Goal: Task Accomplishment & Management: Manage account settings

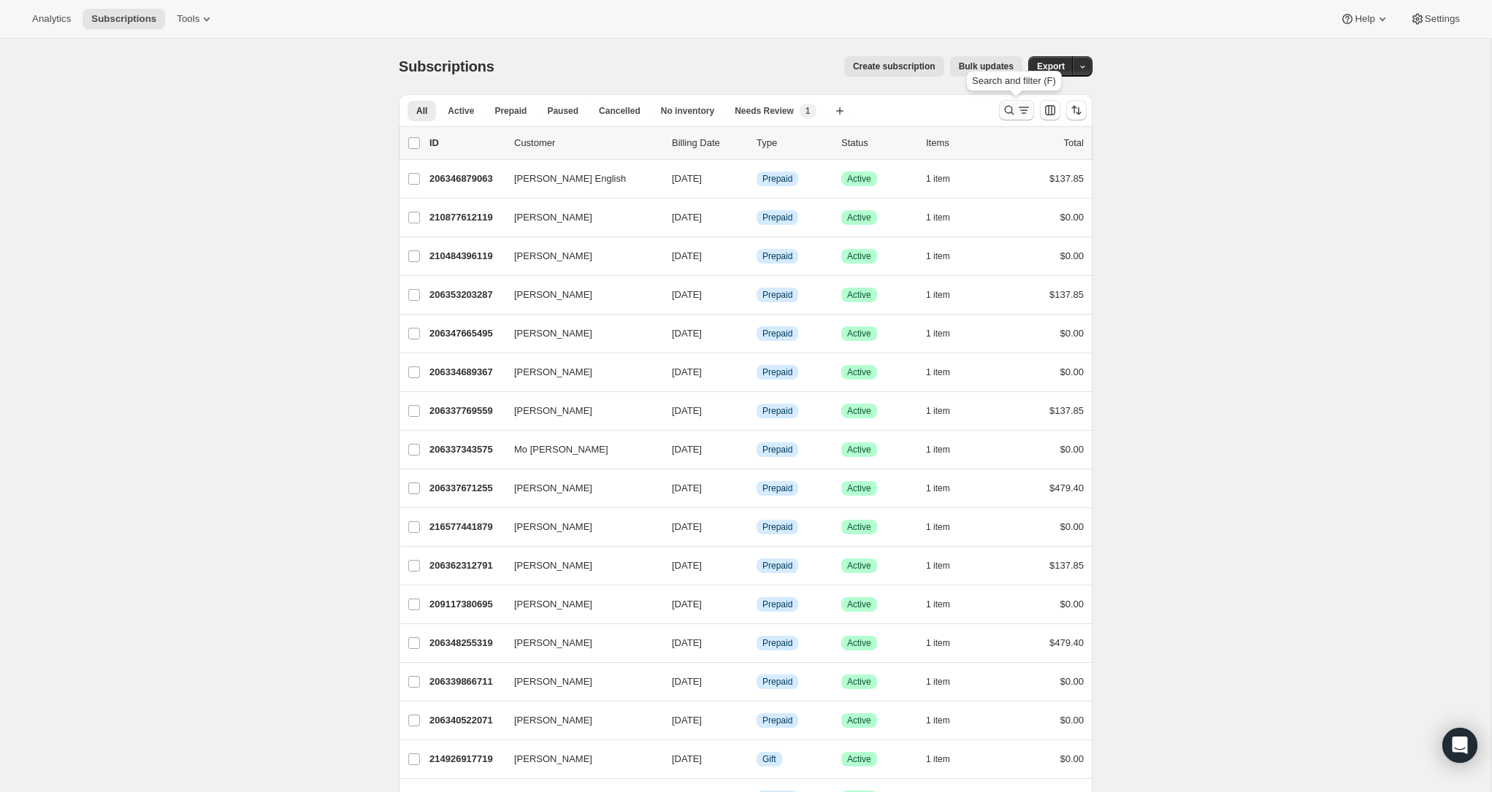
click at [1014, 109] on icon "Search and filter results" at bounding box center [1009, 110] width 15 height 15
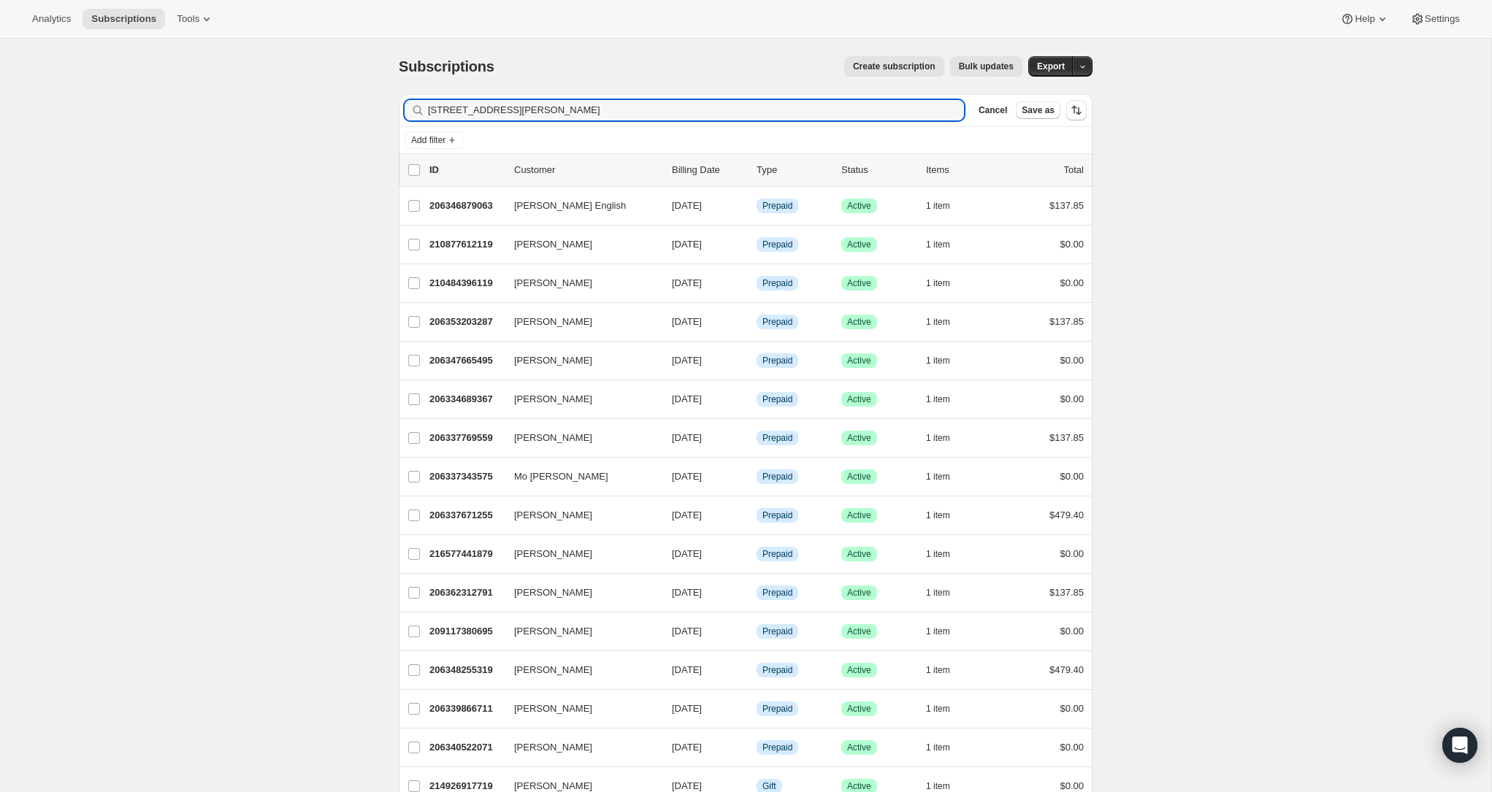
type input "[STREET_ADDRESS][PERSON_NAME]"
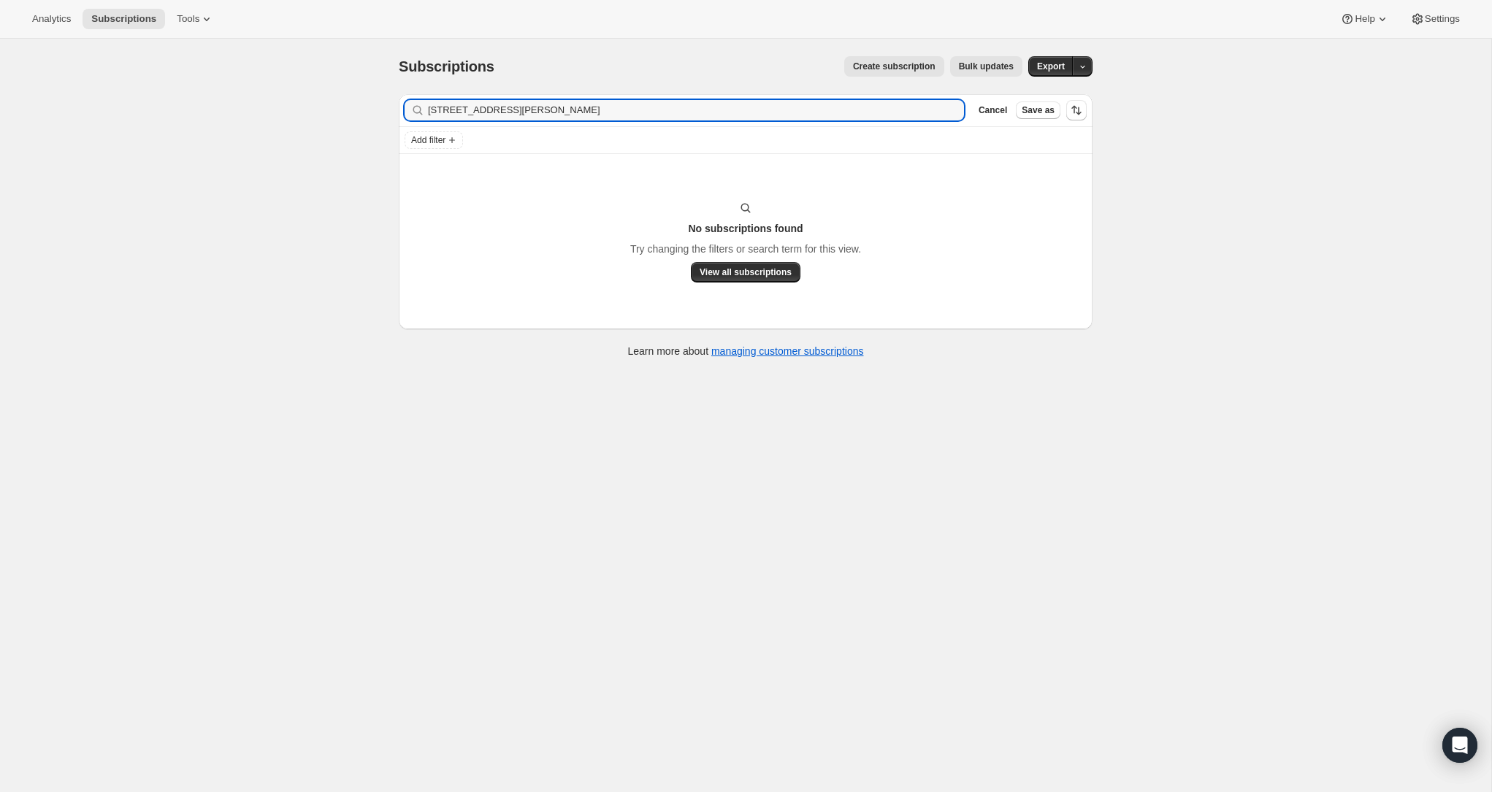
drag, startPoint x: 707, startPoint y: 111, endPoint x: 267, endPoint y: 102, distance: 440.5
click at [297, 104] on div "Subscriptions. This page is ready Subscriptions Create subscription Bulk update…" at bounding box center [745, 435] width 1491 height 792
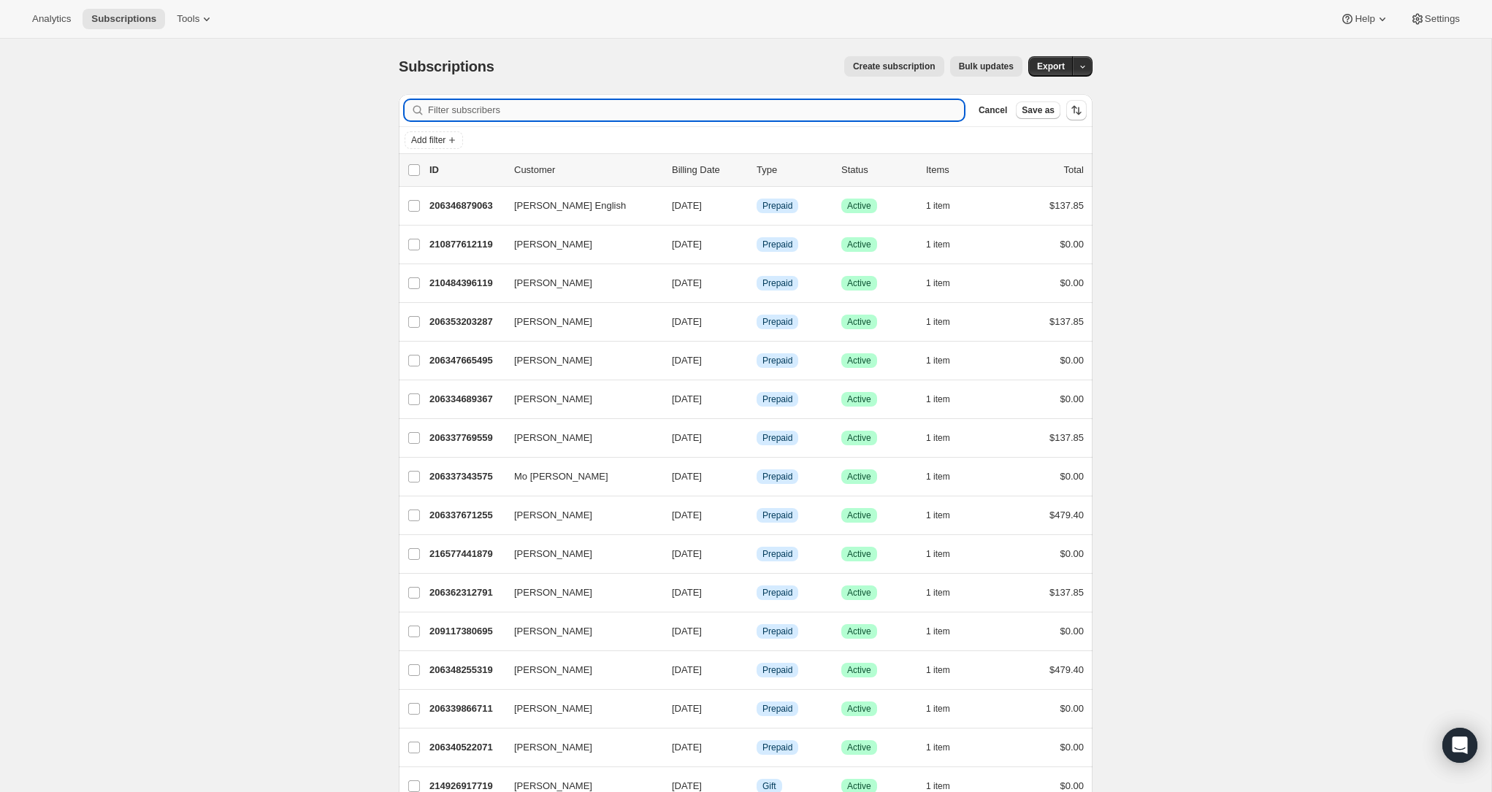
click at [638, 107] on input "Filter subscribers" at bounding box center [696, 110] width 536 height 20
paste input "[EMAIL_ADDRESS][DOMAIN_NAME]"
type input "[EMAIL_ADDRESS][DOMAIN_NAME]"
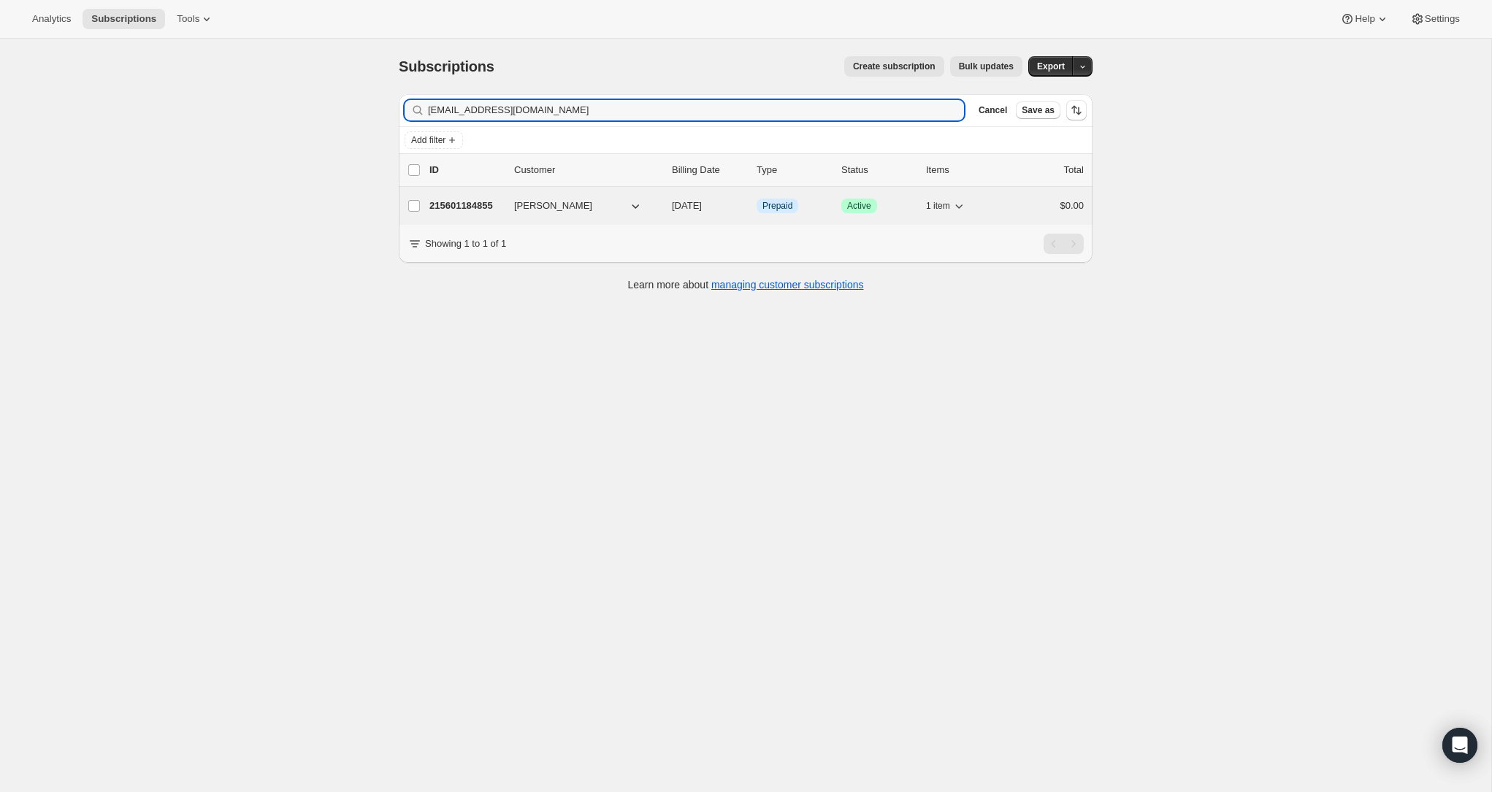
click at [549, 203] on span "[PERSON_NAME]" at bounding box center [553, 206] width 78 height 15
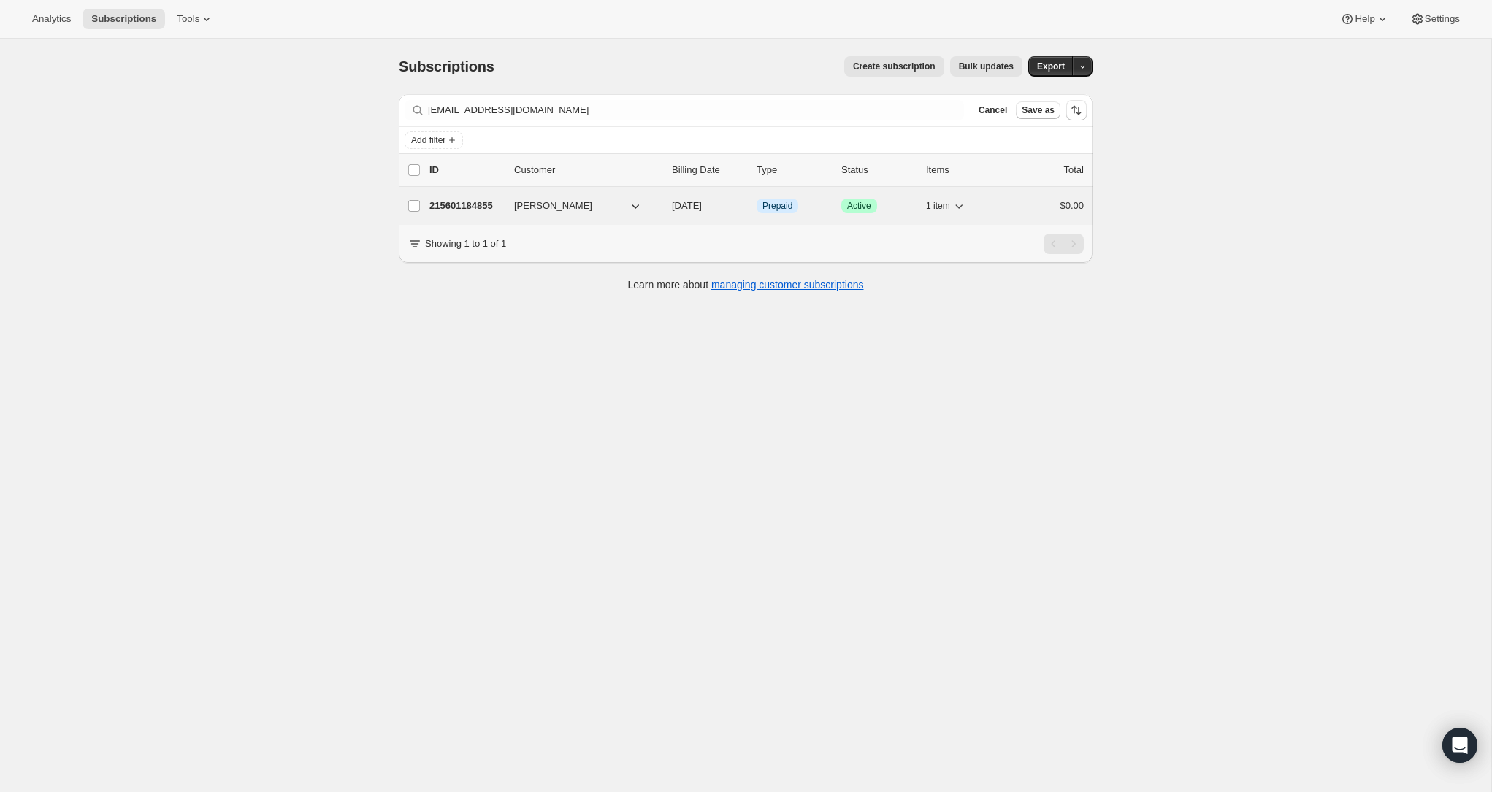
click at [473, 206] on p "215601184855" at bounding box center [465, 206] width 73 height 15
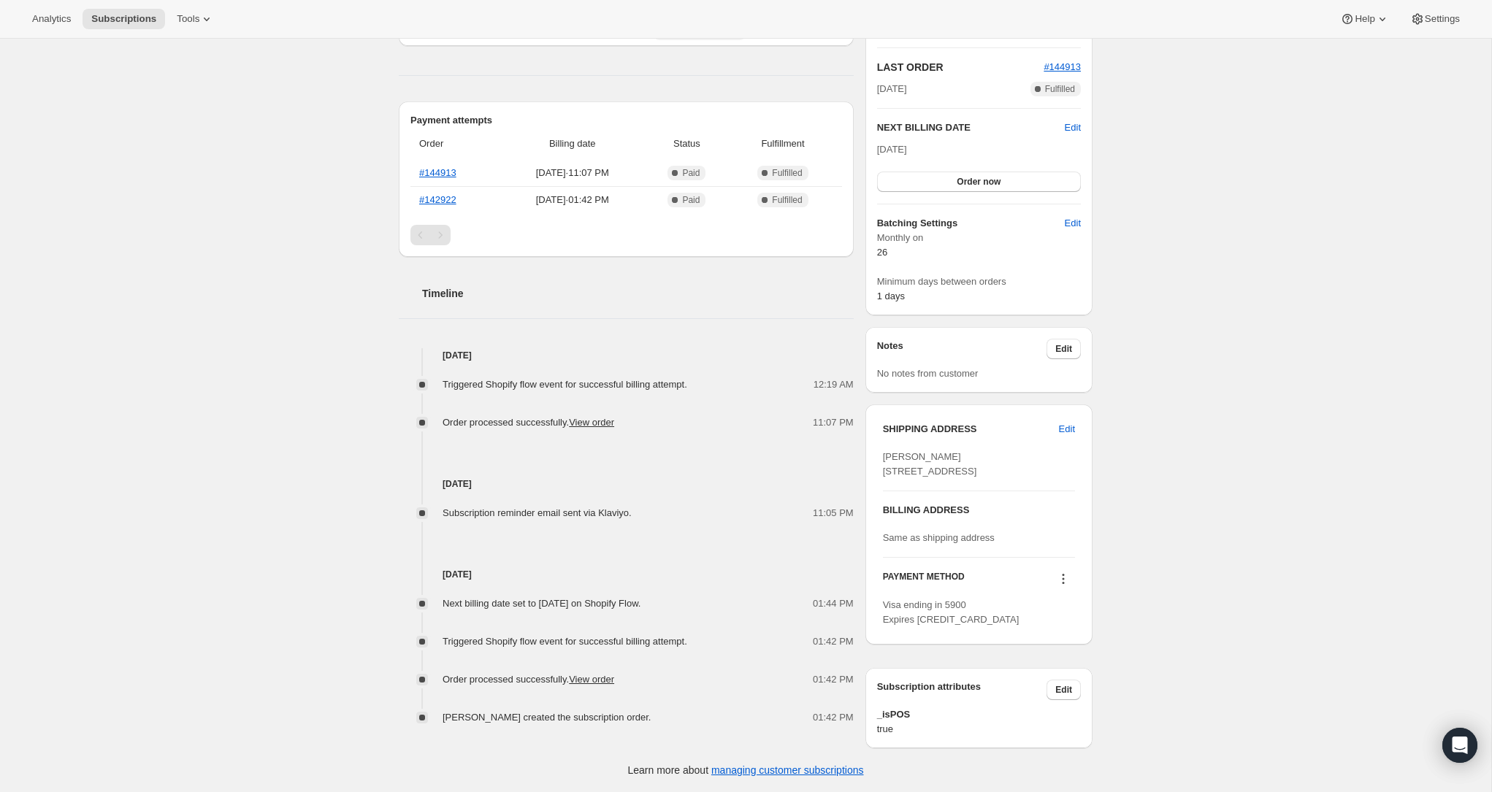
scroll to position [320, 0]
drag, startPoint x: 991, startPoint y: 474, endPoint x: 868, endPoint y: 458, distance: 123.8
click at [869, 458] on div "SHIPPING ADDRESS Edit [PERSON_NAME] [STREET_ADDRESS] BILLING ADDRESS Same as sh…" at bounding box center [978, 525] width 227 height 240
copy span "[STREET_ADDRESS]"
click at [1069, 422] on span "Edit" at bounding box center [1067, 429] width 16 height 15
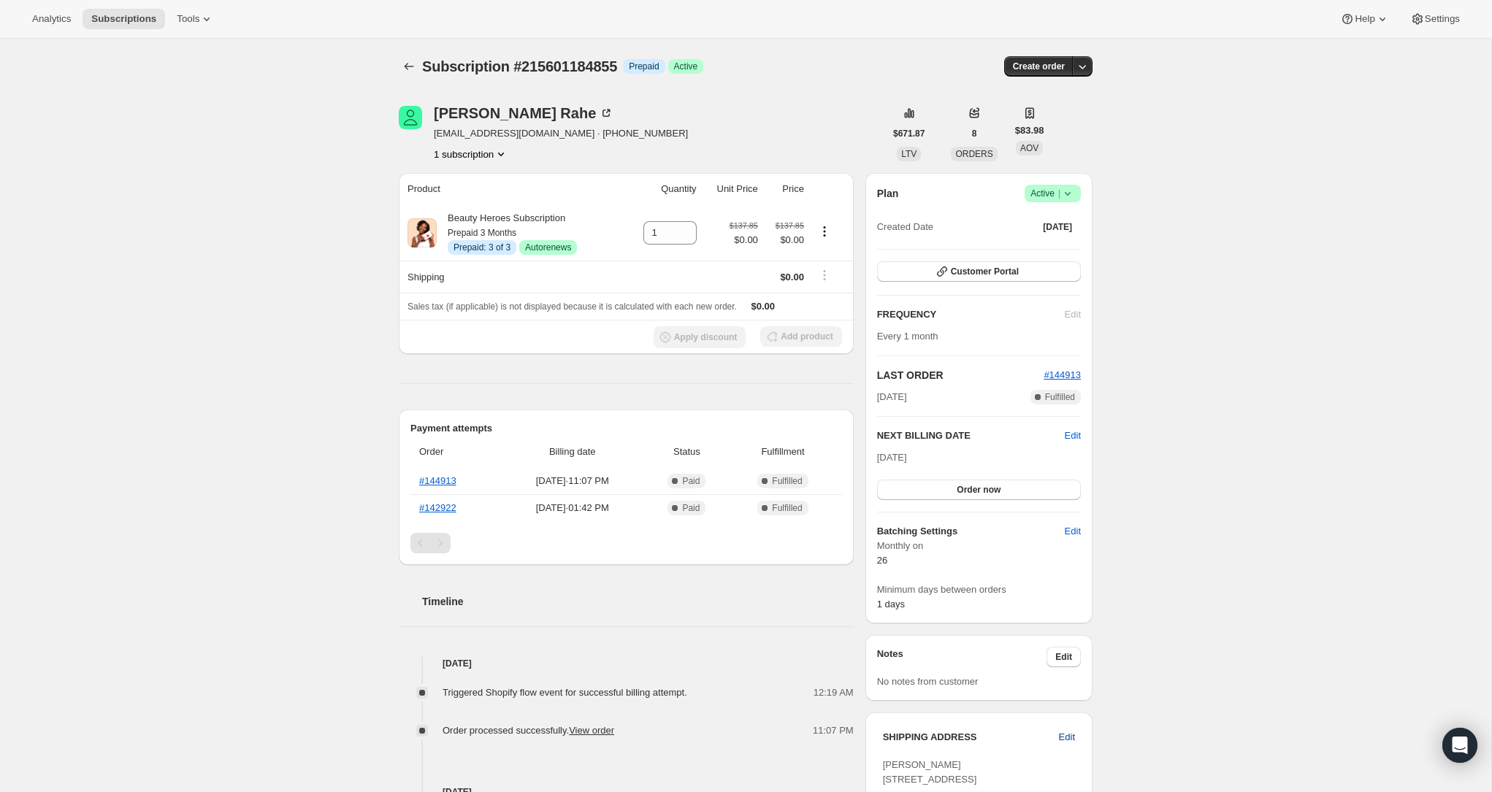
select select "[GEOGRAPHIC_DATA]"
select select "CA"
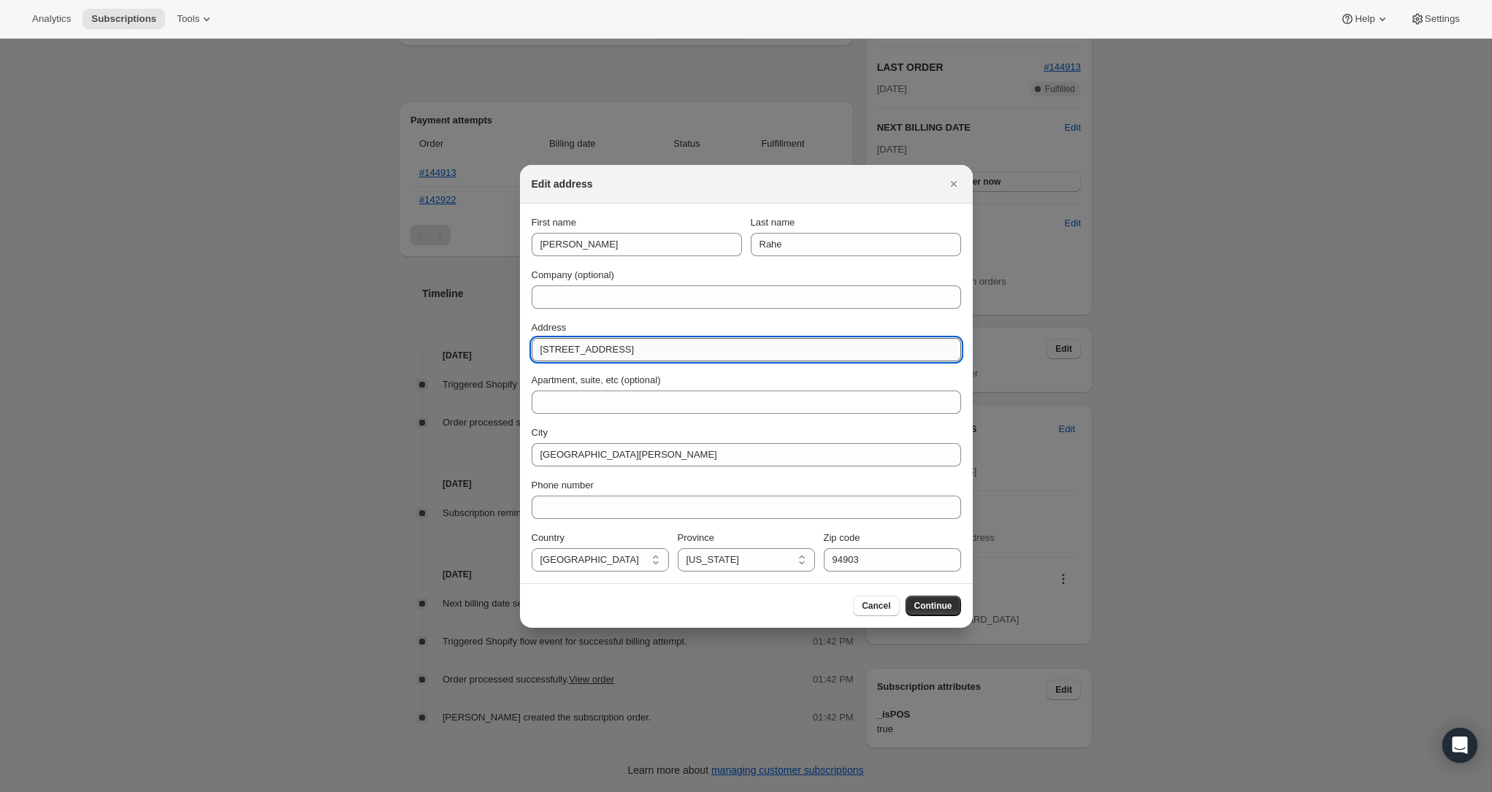
click at [554, 344] on input "[STREET_ADDRESS]" at bounding box center [746, 349] width 429 height 23
click at [593, 348] on input "[STREET_ADDRESS]" at bounding box center [746, 349] width 429 height 23
type input "[STREET_ADDRESS]"
click at [942, 602] on span "Continue" at bounding box center [933, 606] width 38 height 12
